Goal: Task Accomplishment & Management: Manage account settings

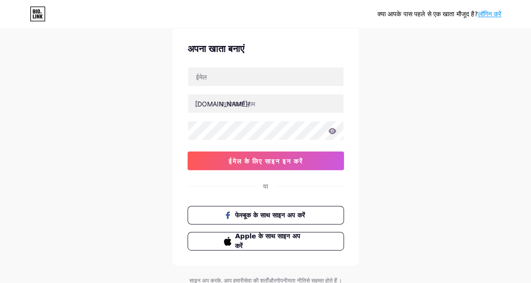
scroll to position [47, 0]
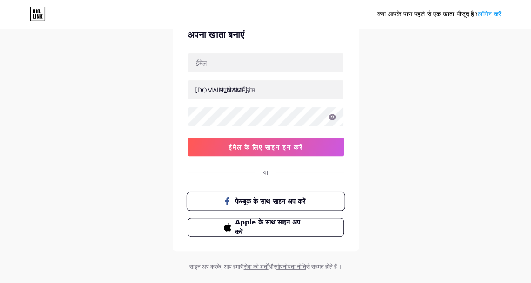
click at [268, 198] on font "फेस्बूक के साथ साइन अप करें" at bounding box center [269, 200] width 71 height 7
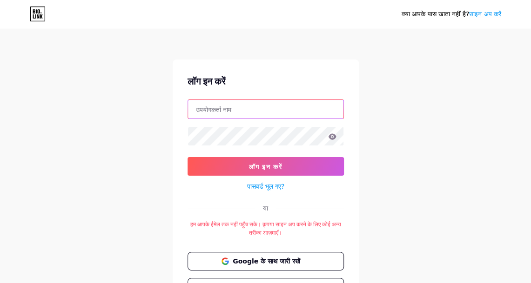
click at [266, 109] on input "text" at bounding box center [265, 109] width 155 height 19
type input "[EMAIL_ADDRESS][DOMAIN_NAME]"
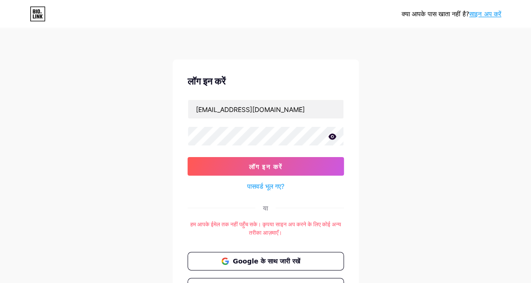
click at [333, 139] on icon at bounding box center [332, 136] width 8 height 6
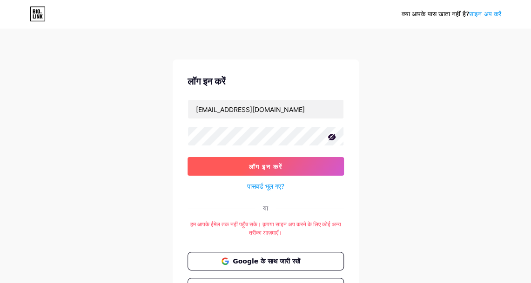
click at [272, 172] on button "लॉग इन करें" at bounding box center [265, 166] width 156 height 19
